Goal: Obtain resource: Obtain resource

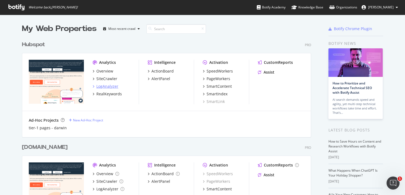
click at [118, 86] on div "LogAnalyzer" at bounding box center [107, 86] width 22 height 5
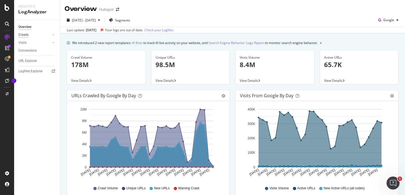
click at [26, 36] on div "Crawls" at bounding box center [23, 35] width 10 height 6
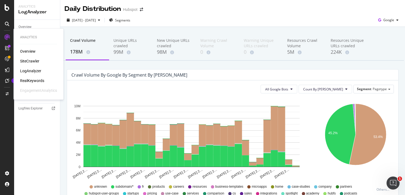
click at [26, 71] on div "LogAnalyzer" at bounding box center [30, 70] width 21 height 5
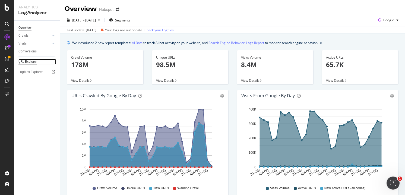
click at [33, 60] on div "URL Explorer" at bounding box center [27, 62] width 18 height 6
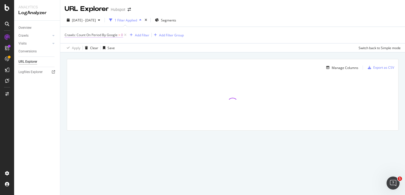
click at [114, 36] on span "Crawls: Count On Period By Google" at bounding box center [91, 35] width 53 height 5
click at [86, 48] on icon at bounding box center [87, 47] width 4 height 3
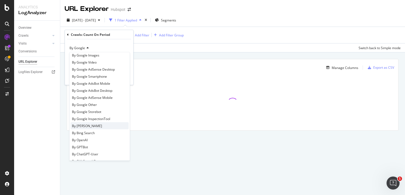
scroll to position [18, 0]
click at [85, 152] on span "By ChatGPT-User" at bounding box center [85, 153] width 26 height 5
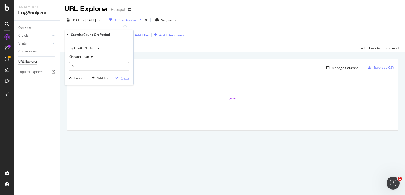
click at [123, 77] on div "Apply" at bounding box center [125, 78] width 8 height 5
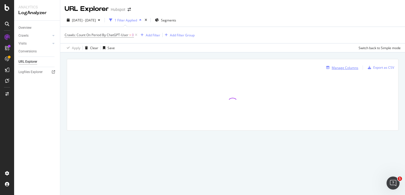
click at [329, 68] on icon "button" at bounding box center [328, 67] width 3 height 3
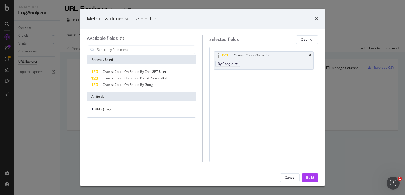
click at [233, 63] on span "By Google" at bounding box center [225, 63] width 15 height 5
click at [228, 85] on span "By ChatGPT-User" at bounding box center [241, 84] width 43 height 5
click at [315, 174] on button "Build" at bounding box center [310, 177] width 16 height 9
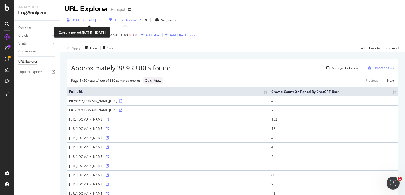
click at [96, 19] on span "[DATE] - [DATE]" at bounding box center [84, 20] width 24 height 5
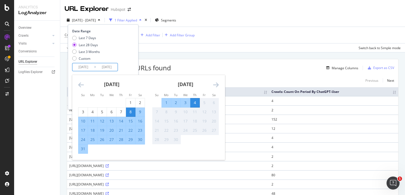
click at [100, 69] on input "2025/09/04" at bounding box center [107, 67] width 22 height 8
click at [201, 103] on div "5" at bounding box center [204, 102] width 9 height 5
click at [240, 40] on div "Crawls: Count On Period By ChatGPT-User > 0 Add Filter Add Filter Group" at bounding box center [233, 35] width 336 height 16
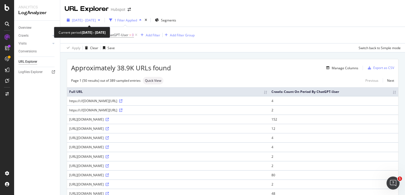
click at [96, 20] on span "[DATE] - [DATE]" at bounding box center [84, 20] width 24 height 5
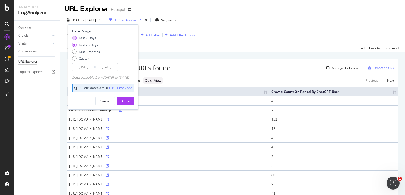
click at [87, 40] on div "Last 7 Days" at bounding box center [87, 38] width 17 height 5
type input "2025/08/29"
click at [134, 102] on button "Apply" at bounding box center [125, 101] width 17 height 9
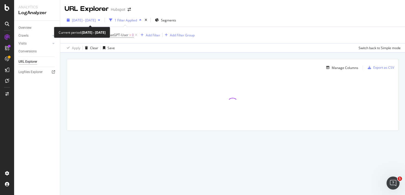
click at [96, 19] on span "2025 Aug. 29th - Sep. 4th" at bounding box center [84, 20] width 24 height 5
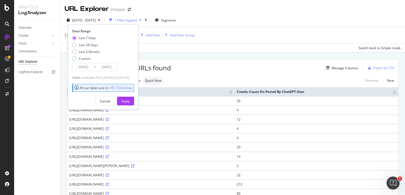
click at [272, 35] on div "Crawls: Count On Period By ChatGPT-User > 0 Add Filter Add Filter Group" at bounding box center [233, 35] width 336 height 16
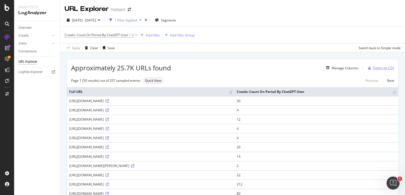
click at [385, 67] on div "Export as CSV" at bounding box center [384, 67] width 21 height 5
